Goal: Task Accomplishment & Management: Use online tool/utility

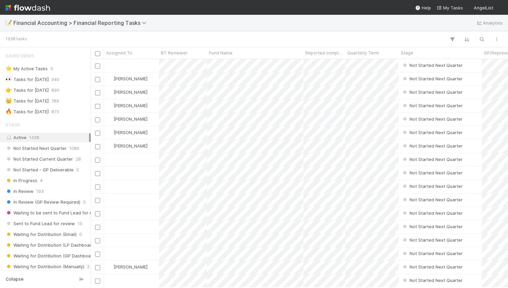
scroll to position [0, 0]
click at [187, 22] on div "📝 Financial Accounting > Financial Reporting Tasks Analytics" at bounding box center [254, 23] width 508 height 16
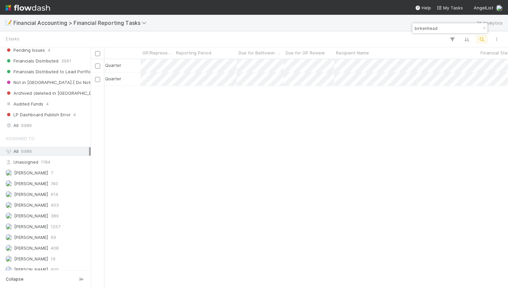
scroll to position [221, 0]
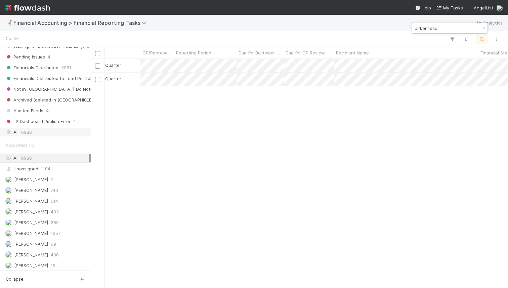
click at [45, 133] on div "All 6986" at bounding box center [47, 132] width 84 height 8
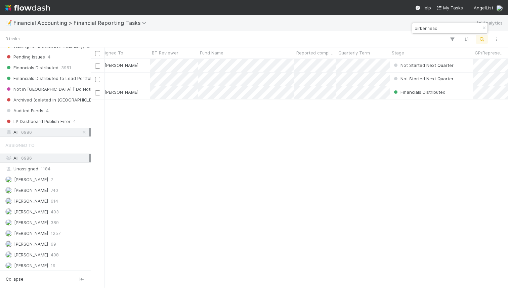
scroll to position [0, 11]
click at [438, 25] on input "birkenhead" at bounding box center [447, 28] width 67 height 8
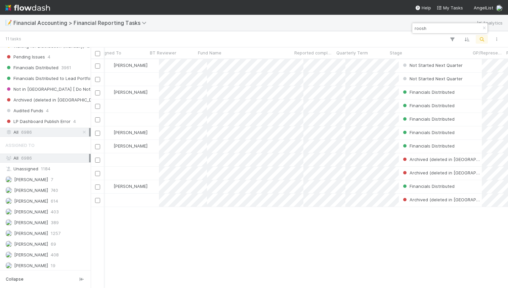
scroll to position [229, 418]
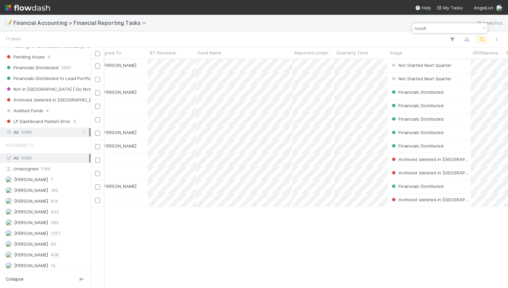
type input "roosh"
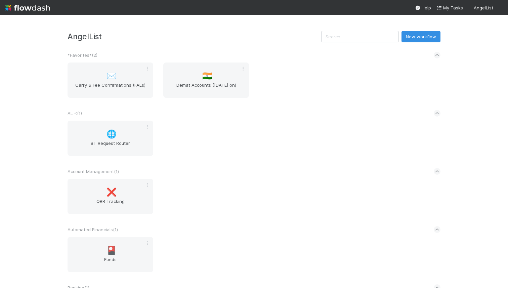
scroll to position [1413, 0]
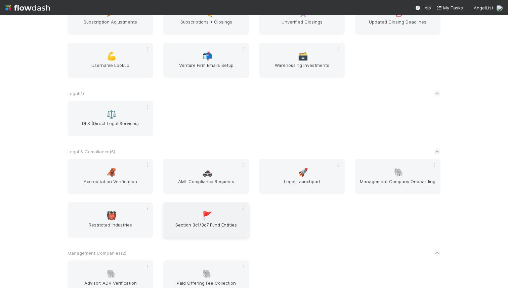
click at [199, 214] on div "🚩 Section 3c1/3c7 Fund Entities" at bounding box center [206, 219] width 86 height 35
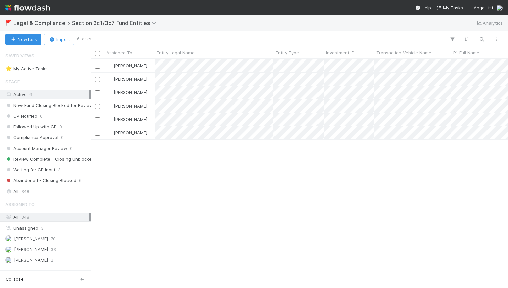
scroll to position [229, 418]
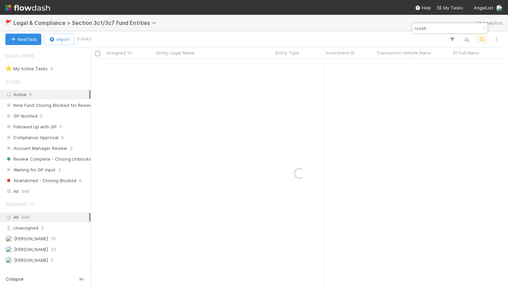
type input "roosh"
click at [47, 192] on div "All 348" at bounding box center [47, 191] width 84 height 8
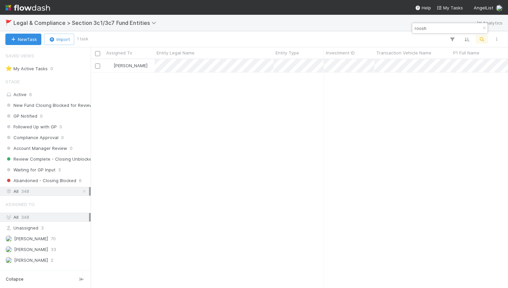
scroll to position [229, 418]
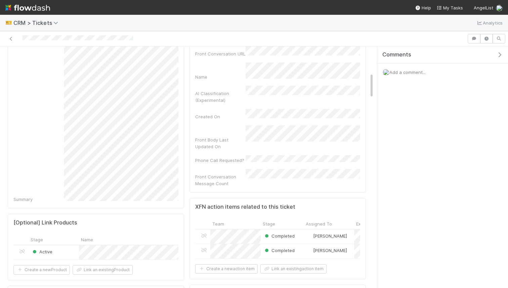
scroll to position [306, 0]
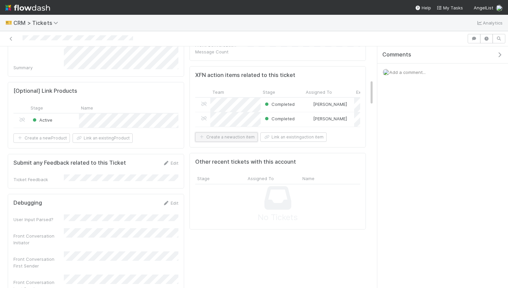
click at [235, 133] on button "Create a new action item" at bounding box center [226, 137] width 63 height 9
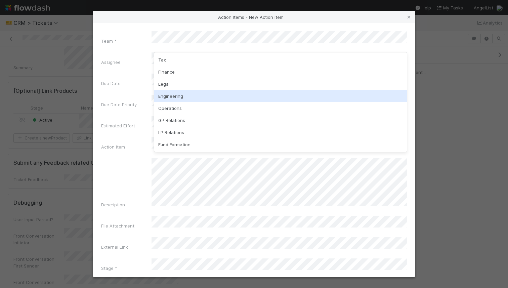
click at [191, 91] on div "Engineering" at bounding box center [280, 96] width 253 height 12
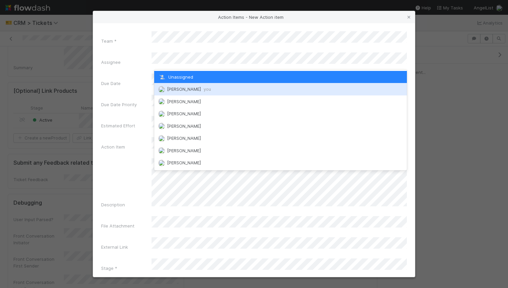
click at [190, 90] on span "William Rosean you" at bounding box center [189, 88] width 44 height 5
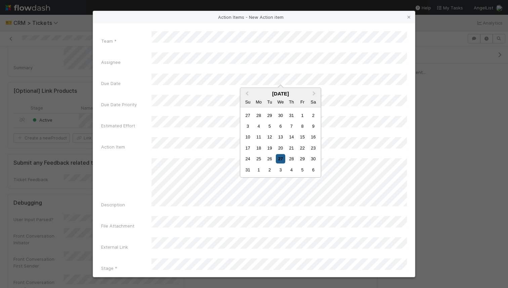
click at [282, 158] on div "27" at bounding box center [280, 158] width 9 height 9
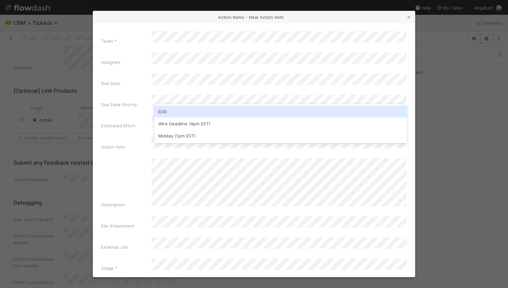
click at [218, 115] on div "EOD" at bounding box center [280, 112] width 253 height 12
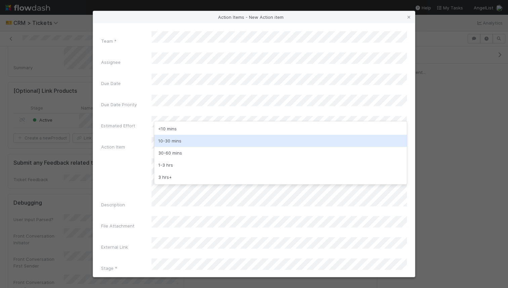
click at [202, 136] on div "10-30 mins" at bounding box center [280, 141] width 253 height 12
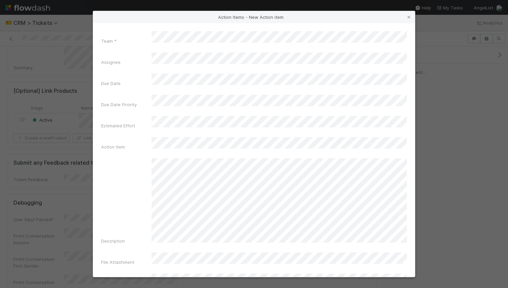
scroll to position [22, 0]
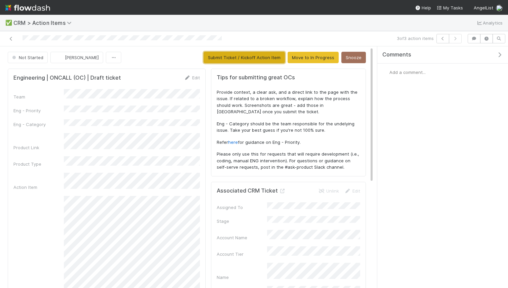
click at [261, 53] on button "Submit Ticket / Kickoff Action Item" at bounding box center [244, 57] width 81 height 11
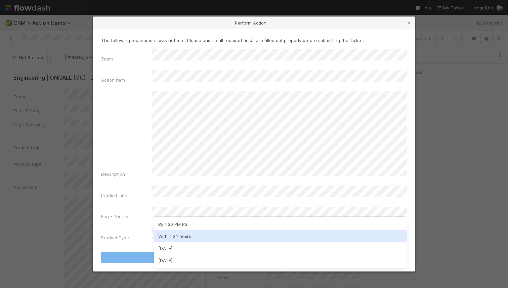
click at [194, 236] on div "Within 24 hours" at bounding box center [280, 236] width 253 height 12
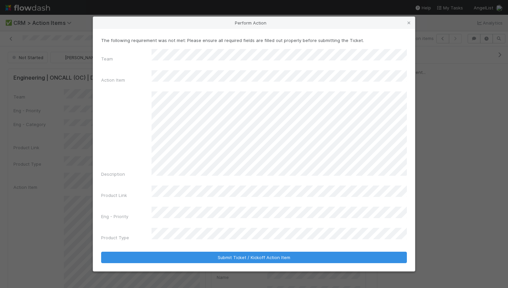
click at [213, 236] on form "The following requirement was not met: Please ensure all required fields are fi…" at bounding box center [254, 150] width 306 height 226
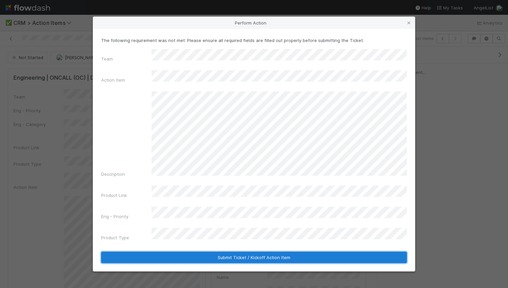
click at [213, 252] on button "Submit Ticket / Kickoff Action Item" at bounding box center [254, 257] width 306 height 11
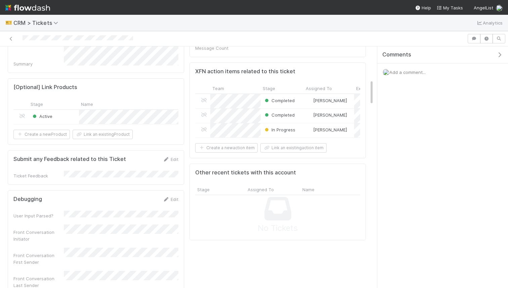
scroll to position [287, 0]
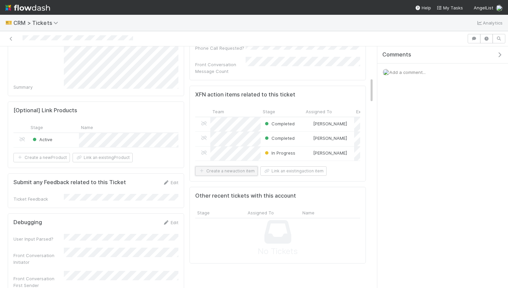
click at [231, 166] on button "Create a new action item" at bounding box center [226, 170] width 63 height 9
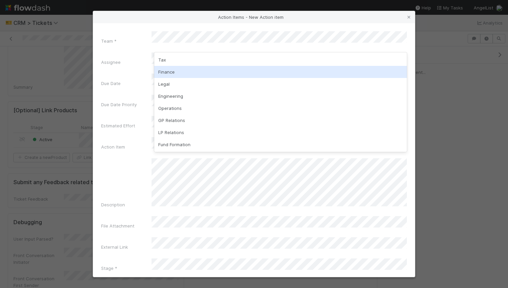
click at [181, 72] on div "Finance" at bounding box center [280, 72] width 253 height 12
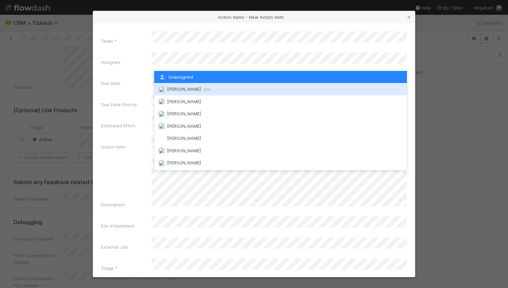
click at [189, 88] on span "William Rosean you" at bounding box center [189, 88] width 44 height 5
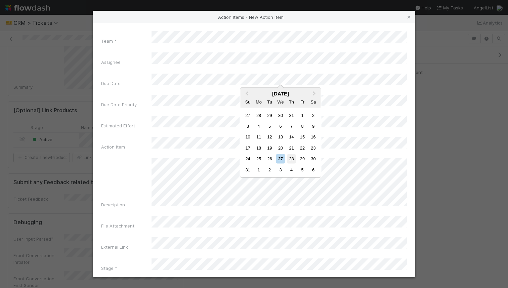
click at [292, 161] on div "28" at bounding box center [291, 158] width 9 height 9
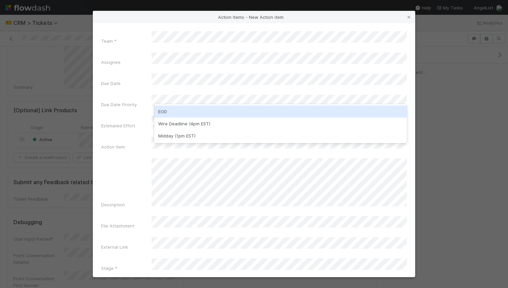
click at [196, 116] on div "EOD" at bounding box center [280, 112] width 253 height 12
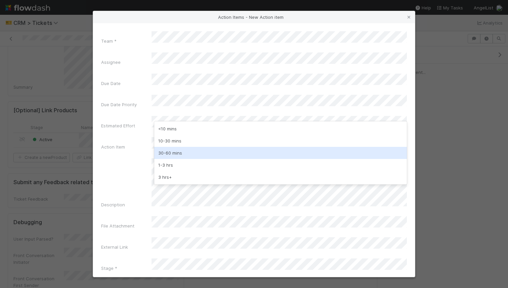
click at [191, 155] on div "30-60 mins" at bounding box center [280, 153] width 253 height 12
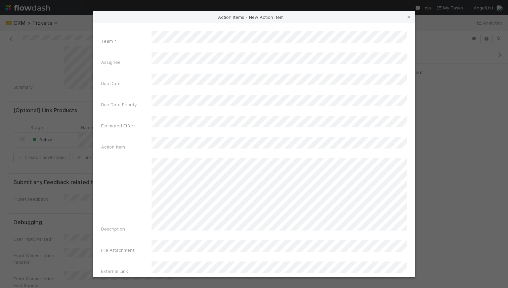
scroll to position [10, 0]
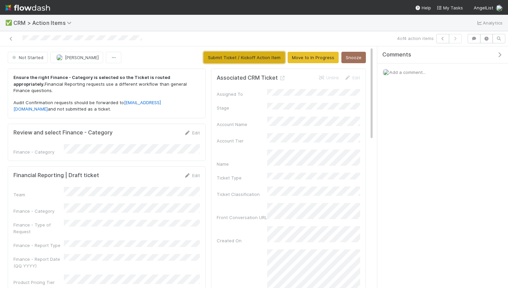
click at [247, 54] on button "Submit Ticket / Kickoff Action Item" at bounding box center [244, 57] width 81 height 11
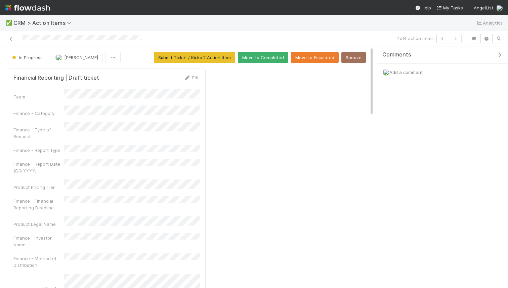
click at [190, 80] on div "Edit" at bounding box center [192, 77] width 16 height 7
click at [196, 74] on div "Edit" at bounding box center [192, 77] width 16 height 7
click at [196, 75] on div "Edit" at bounding box center [192, 77] width 16 height 7
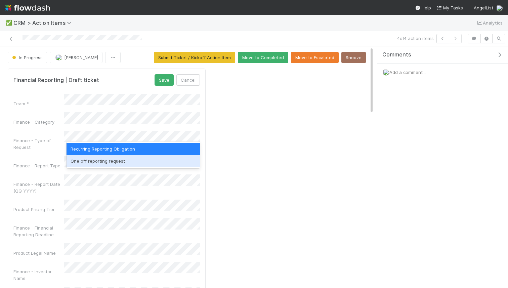
click at [130, 160] on div "One off reporting request" at bounding box center [134, 161] width 134 height 12
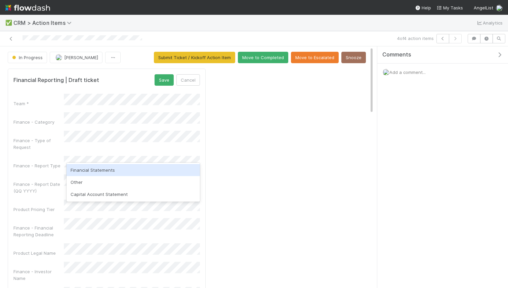
click at [111, 168] on div "Financial Statements" at bounding box center [134, 170] width 134 height 12
click at [123, 180] on div "Finance - Report Date (QQ YYYY)" at bounding box center [106, 185] width 187 height 20
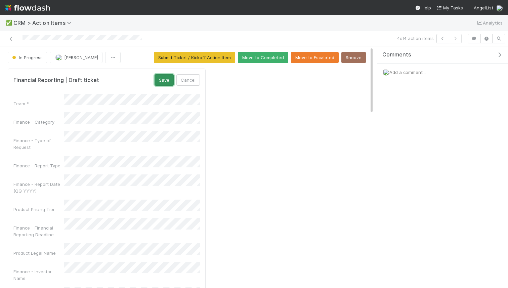
click at [169, 81] on button "Save" at bounding box center [164, 79] width 19 height 11
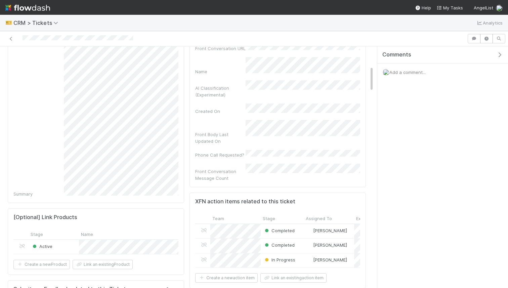
scroll to position [182, 0]
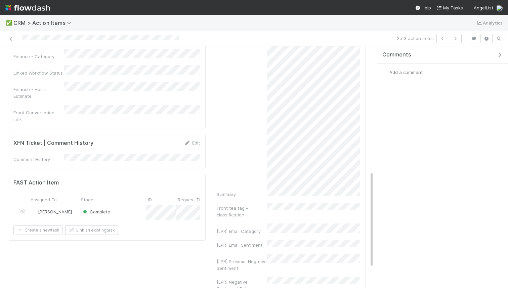
scroll to position [312, 0]
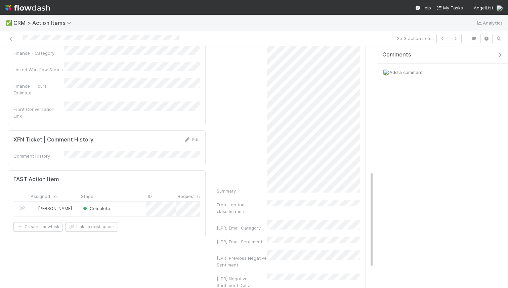
click at [129, 202] on div "Complete" at bounding box center [112, 209] width 67 height 14
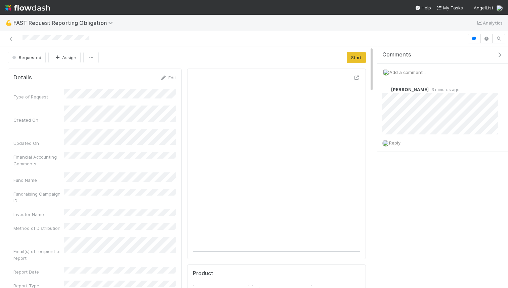
click at [406, 73] on span "Add a comment..." at bounding box center [408, 72] width 36 height 5
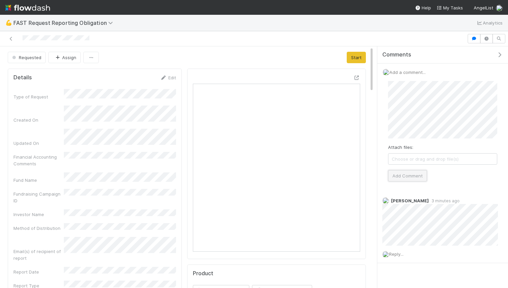
click at [406, 174] on button "Add Comment" at bounding box center [407, 175] width 39 height 11
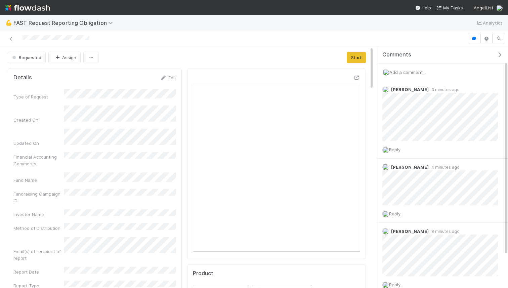
click at [424, 73] on span "Add a comment..." at bounding box center [408, 72] width 36 height 5
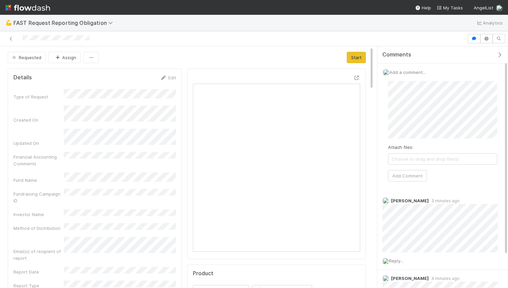
click at [407, 168] on div "Attach files: Choose or drag and drop file(s) Add Comment" at bounding box center [442, 131] width 109 height 101
click at [406, 176] on button "Add Comment" at bounding box center [407, 175] width 39 height 11
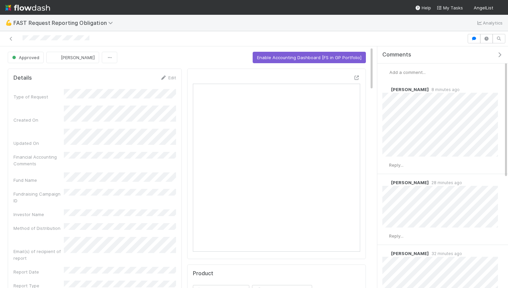
click at [417, 72] on span "Add a comment..." at bounding box center [408, 72] width 36 height 5
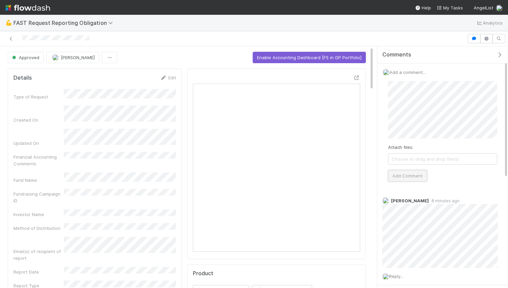
click at [404, 180] on button "Add Comment" at bounding box center [407, 175] width 39 height 11
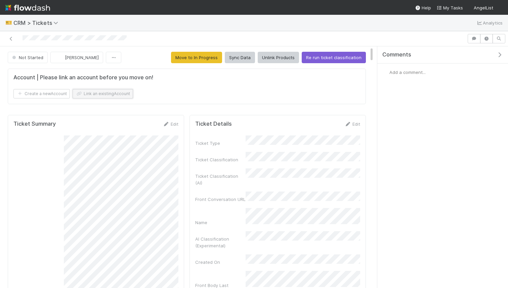
click at [96, 93] on button "Link an existing Account" at bounding box center [103, 93] width 61 height 9
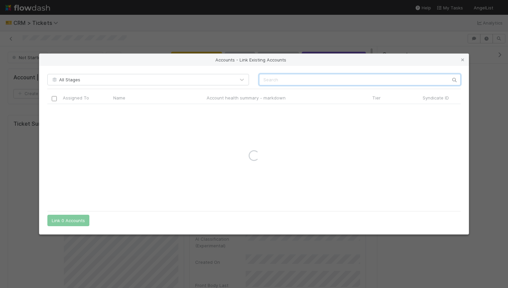
click at [265, 78] on input "text" at bounding box center [360, 79] width 202 height 11
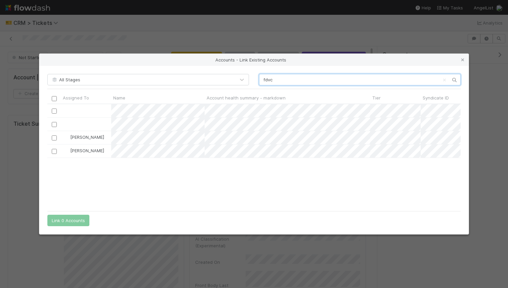
scroll to position [103, 414]
type input "fdvc"
click at [53, 138] on input "checkbox" at bounding box center [54, 138] width 5 height 5
click at [74, 220] on button "Link 1 Account" at bounding box center [66, 220] width 39 height 11
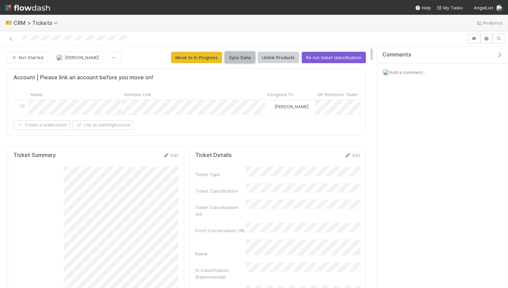
click at [239, 59] on button "Sync Data" at bounding box center [240, 57] width 30 height 11
